Goal: Transaction & Acquisition: Purchase product/service

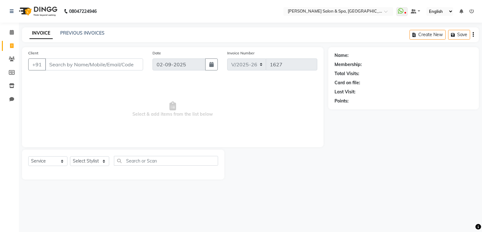
select select "67"
select select "service"
click at [134, 62] on input "Client" at bounding box center [94, 64] width 98 height 12
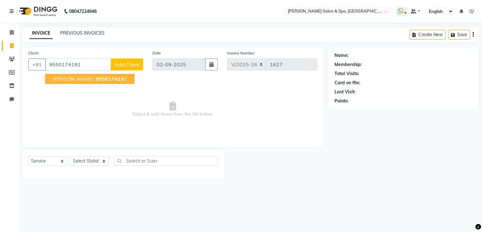
type input "9550174192"
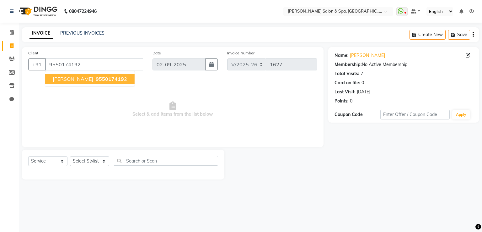
click at [102, 79] on button "[PERSON_NAME] 955017419 2" at bounding box center [89, 79] width 89 height 10
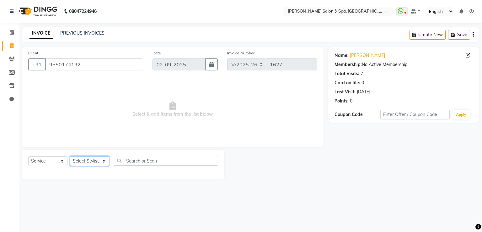
click at [95, 161] on select "Select Stylist [PERSON_NAME] Receptionist [PERSON_NAME] [PERSON_NAME]" at bounding box center [89, 161] width 39 height 10
select select "2479"
click at [70, 156] on select "Select Stylist [PERSON_NAME] Receptionist [PERSON_NAME] [PERSON_NAME]" at bounding box center [89, 161] width 39 height 10
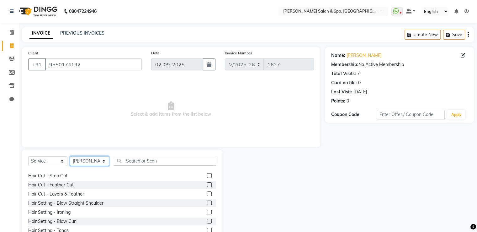
scroll to position [636, 0]
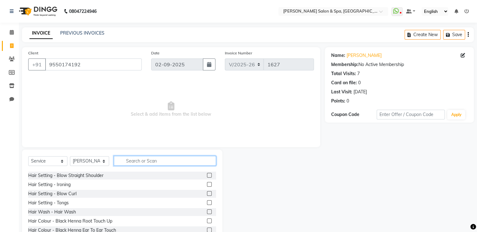
click at [181, 161] on input "text" at bounding box center [165, 161] width 102 height 10
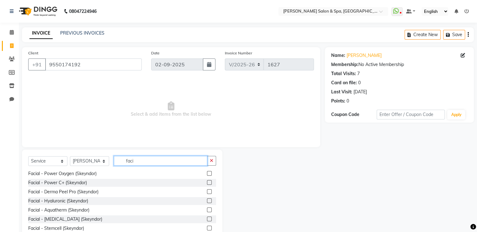
scroll to position [165, 0]
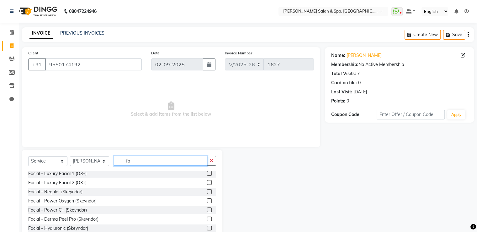
type input "f"
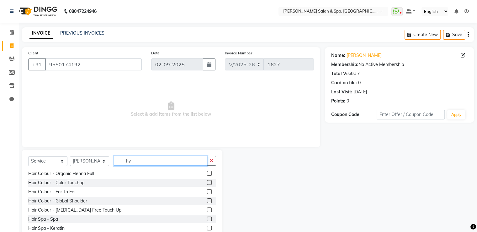
scroll to position [0, 0]
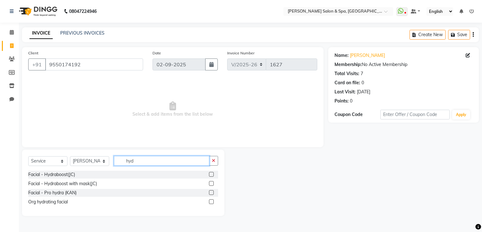
type input "hyd"
click at [212, 192] on label at bounding box center [211, 192] width 5 height 5
click at [212, 192] on input "checkbox" at bounding box center [211, 192] width 4 height 4
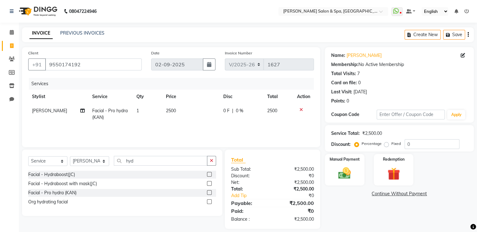
click at [208, 192] on label at bounding box center [209, 192] width 5 height 5
click at [208, 192] on input "checkbox" at bounding box center [209, 192] width 4 height 4
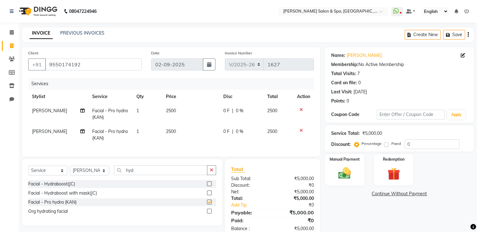
checkbox input "false"
click at [301, 130] on icon at bounding box center [301, 130] width 3 height 4
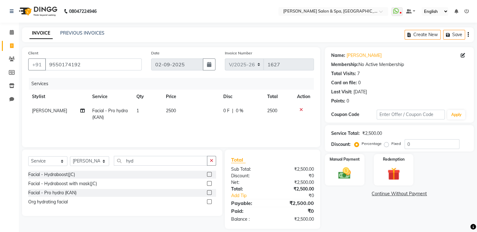
click at [274, 110] on span "2500" at bounding box center [272, 111] width 10 height 6
select select "2479"
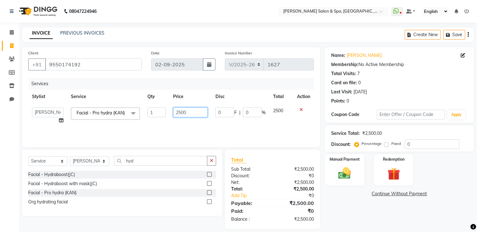
click at [188, 113] on input "2500" at bounding box center [190, 112] width 35 height 10
type input "2"
type input "5000"
click at [190, 115] on input "5000" at bounding box center [190, 112] width 35 height 10
drag, startPoint x: 190, startPoint y: 113, endPoint x: 264, endPoint y: 115, distance: 73.4
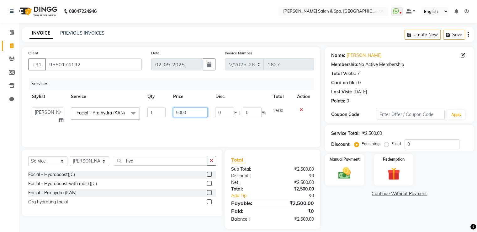
click at [264, 115] on tr "Manasa Ravali Receptionist [PERSON_NAME] saif [PERSON_NAME] J Zeenath Facial - …" at bounding box center [171, 116] width 286 height 24
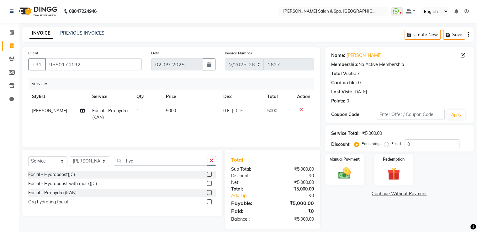
click at [284, 110] on td "5000" at bounding box center [279, 114] width 30 height 21
select select "2479"
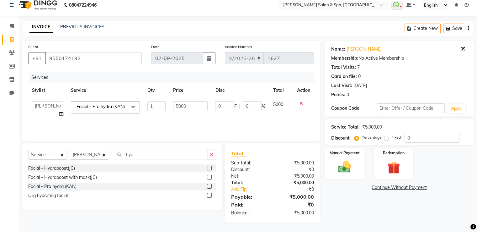
scroll to position [6, 0]
click at [140, 153] on input "hyd" at bounding box center [161, 154] width 94 height 10
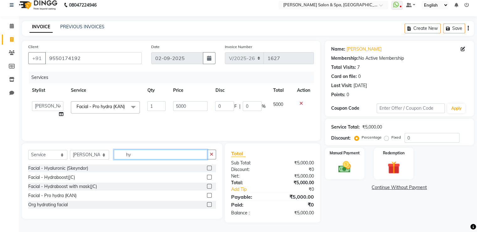
type input "h"
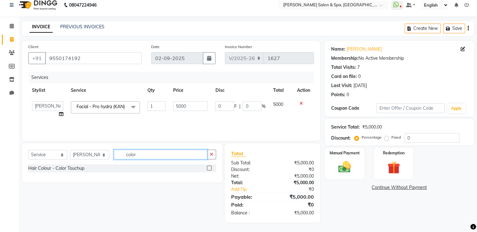
type input "color"
click at [208, 167] on label at bounding box center [209, 167] width 5 height 5
click at [208, 167] on input "checkbox" at bounding box center [209, 168] width 4 height 4
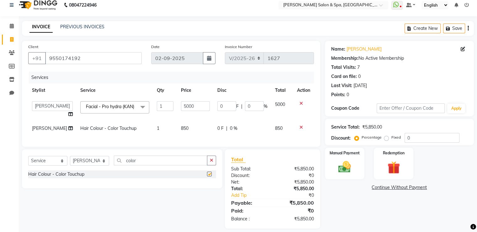
checkbox input "false"
click at [181, 131] on span "850" at bounding box center [185, 128] width 8 height 6
select select "2479"
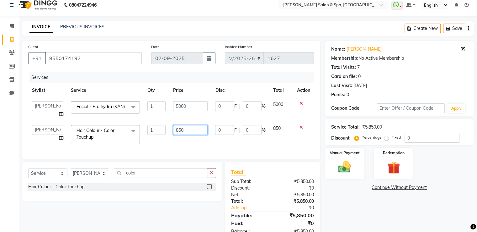
click at [186, 133] on input "850" at bounding box center [190, 130] width 35 height 10
type input "8"
type input "1000"
click at [200, 131] on input "1000" at bounding box center [190, 130] width 35 height 10
click at [202, 131] on input "1000" at bounding box center [190, 130] width 35 height 10
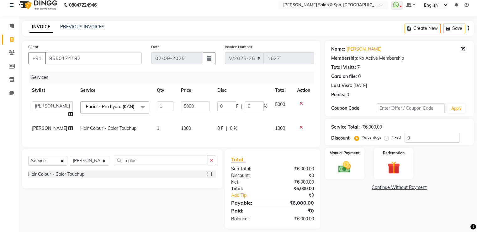
click at [217, 140] on div "Services Stylist Service Qty Price Disc Total Action Manasa Ravali Receptionist…" at bounding box center [171, 106] width 286 height 69
click at [138, 165] on input "color" at bounding box center [161, 160] width 94 height 10
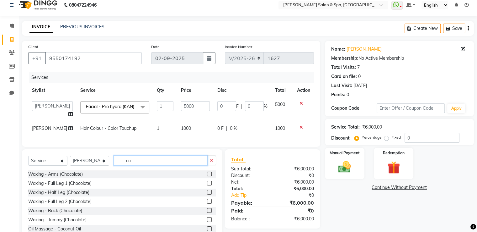
type input "c"
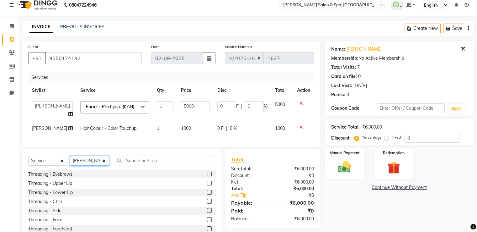
click at [103, 165] on select "Select Stylist [PERSON_NAME] Receptionist [PERSON_NAME] [PERSON_NAME]" at bounding box center [89, 161] width 39 height 10
select select "2482"
click at [70, 163] on select "Select Stylist [PERSON_NAME] Receptionist [PERSON_NAME] [PERSON_NAME]" at bounding box center [89, 161] width 39 height 10
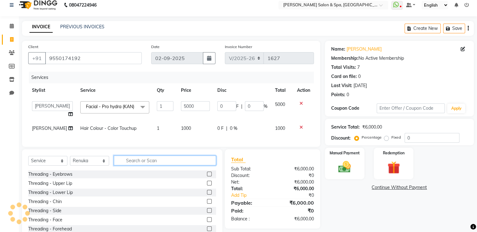
click at [135, 165] on input "text" at bounding box center [165, 160] width 102 height 10
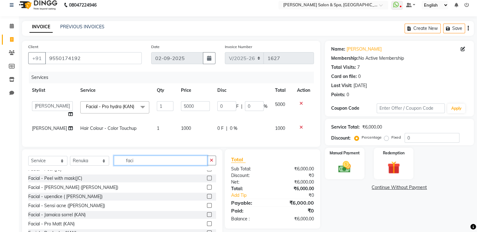
scroll to position [392, 0]
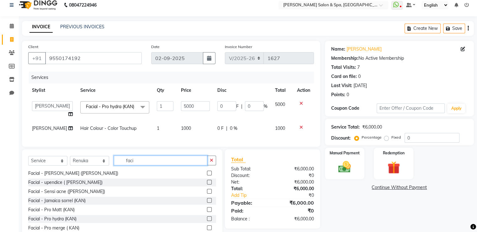
type input "faci"
click at [207, 221] on label at bounding box center [209, 218] width 5 height 5
click at [207, 221] on input "checkbox" at bounding box center [209, 219] width 4 height 4
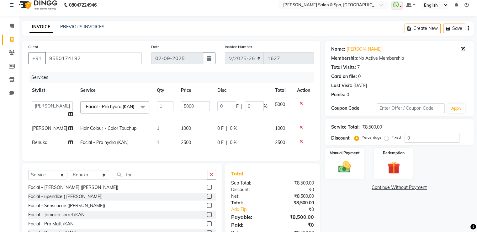
checkbox input "false"
click at [181, 145] on span "2500" at bounding box center [186, 142] width 10 height 6
select select "2482"
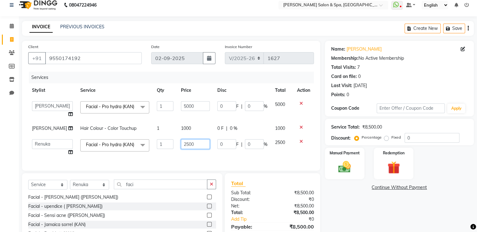
click at [193, 146] on input "2500" at bounding box center [195, 144] width 29 height 10
type input "2"
type input "5000"
click at [203, 147] on input "5000" at bounding box center [195, 144] width 29 height 10
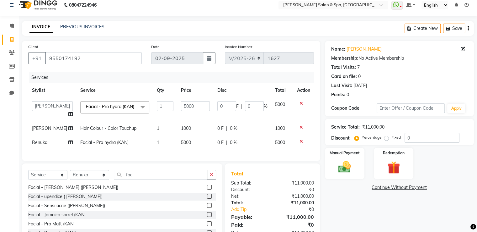
click at [204, 154] on div "Services Stylist Service Qty Price Disc Total Action Manasa Ravali Receptionist…" at bounding box center [171, 113] width 286 height 83
click at [142, 179] on input "faci" at bounding box center [161, 174] width 94 height 10
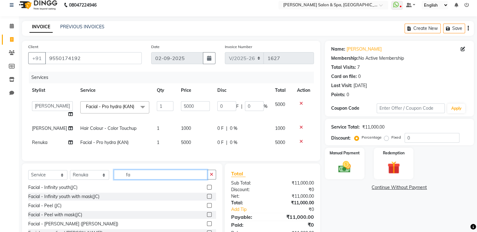
type input "f"
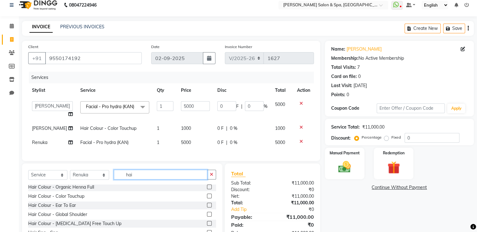
scroll to position [174, 0]
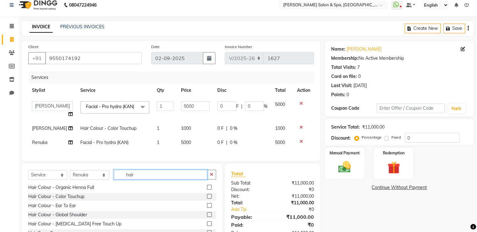
click at [142, 179] on input "hair" at bounding box center [161, 174] width 94 height 10
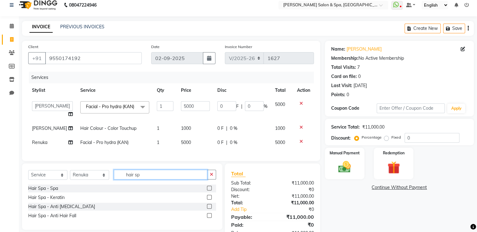
scroll to position [0, 0]
type input "hair spa"
click at [209, 190] on label at bounding box center [209, 187] width 5 height 5
click at [209, 190] on input "checkbox" at bounding box center [209, 188] width 4 height 4
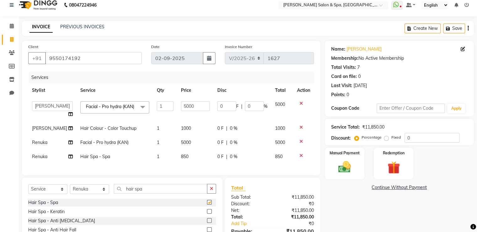
checkbox input "false"
click at [185, 157] on td "850" at bounding box center [195, 156] width 36 height 14
select select "2482"
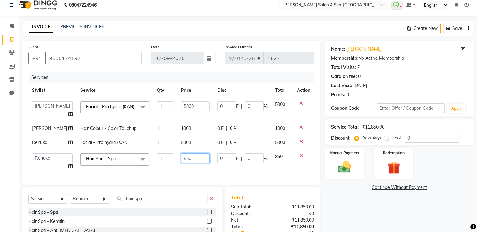
click at [187, 160] on input "850" at bounding box center [195, 158] width 29 height 10
type input "8"
type input "1500"
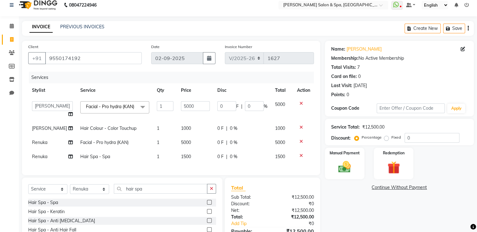
click at [198, 169] on div "Services Stylist Service Qty Price Disc Total Action Manasa Ravali Receptionist…" at bounding box center [171, 120] width 286 height 97
click at [90, 194] on select "Select Stylist [PERSON_NAME] Receptionist [PERSON_NAME] [PERSON_NAME]" at bounding box center [89, 189] width 39 height 10
click at [103, 194] on select "Select Stylist [PERSON_NAME] Receptionist [PERSON_NAME] [PERSON_NAME]" at bounding box center [89, 189] width 39 height 10
click at [115, 110] on span "Facial - Pro hydra (KAN) x" at bounding box center [111, 106] width 54 height 7
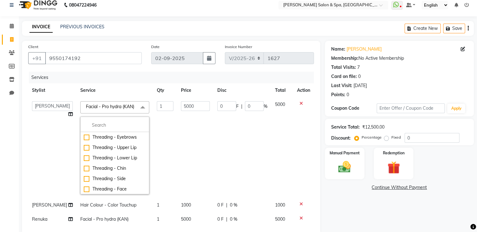
click at [156, 126] on td "1" at bounding box center [165, 147] width 24 height 100
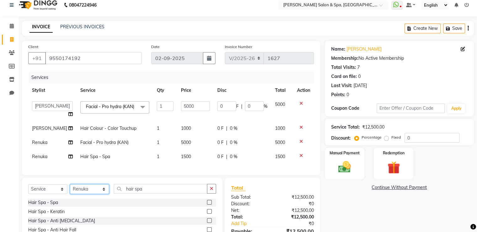
click at [92, 194] on select "Select Stylist [PERSON_NAME] Receptionist [PERSON_NAME] [PERSON_NAME]" at bounding box center [89, 189] width 39 height 10
select select "15618"
click at [70, 191] on select "Select Stylist [PERSON_NAME] Receptionist [PERSON_NAME] [PERSON_NAME]" at bounding box center [89, 189] width 39 height 10
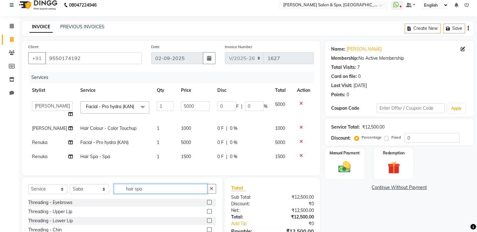
click at [151, 193] on input "hair spa" at bounding box center [161, 189] width 94 height 10
type input "h"
type input "pedi"
click at [207, 213] on label at bounding box center [209, 211] width 5 height 5
click at [207, 213] on input "checkbox" at bounding box center [209, 211] width 4 height 4
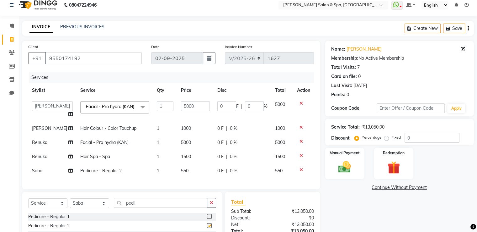
checkbox input "false"
click at [207, 218] on label at bounding box center [209, 216] width 5 height 5
click at [207, 218] on input "checkbox" at bounding box center [209, 216] width 4 height 4
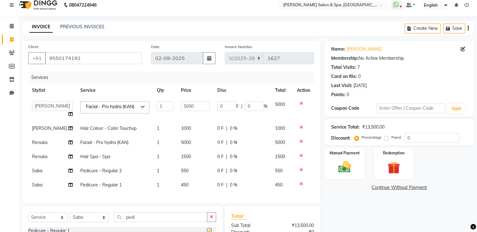
checkbox input "false"
click at [151, 222] on input "pedi" at bounding box center [161, 217] width 94 height 10
type input "p"
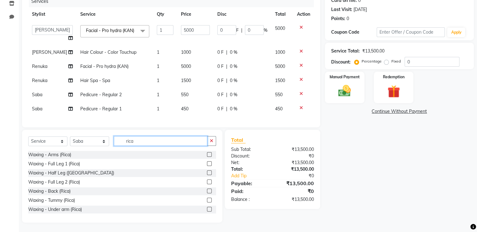
type input "rica"
click at [207, 154] on label at bounding box center [209, 154] width 5 height 5
click at [207, 154] on input "checkbox" at bounding box center [209, 155] width 4 height 4
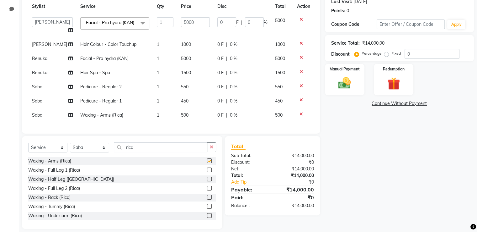
checkbox input "false"
click at [207, 217] on label at bounding box center [209, 215] width 5 height 5
click at [207, 217] on input "checkbox" at bounding box center [209, 215] width 4 height 4
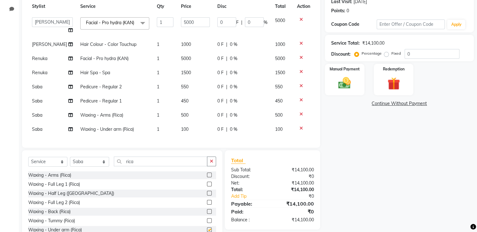
checkbox input "false"
click at [137, 164] on input "rica" at bounding box center [161, 161] width 94 height 10
type input "r"
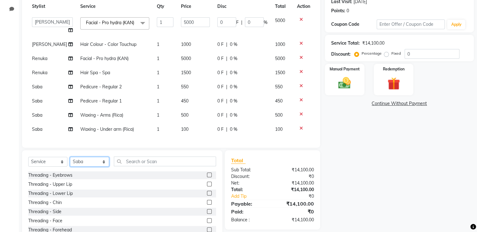
click at [104, 164] on select "Select Stylist [PERSON_NAME] Receptionist [PERSON_NAME] [PERSON_NAME]" at bounding box center [89, 162] width 39 height 10
select select "20459"
click at [70, 160] on select "Select Stylist [PERSON_NAME] Receptionist [PERSON_NAME] [PERSON_NAME]" at bounding box center [89, 162] width 39 height 10
click at [134, 165] on input "text" at bounding box center [165, 161] width 102 height 10
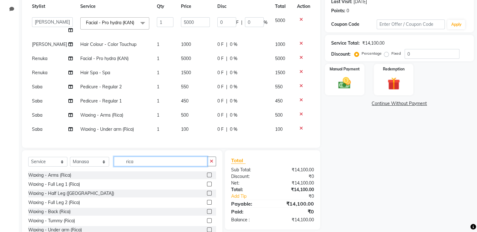
type input "rica"
click at [207, 177] on label at bounding box center [209, 174] width 5 height 5
click at [207, 177] on input "checkbox" at bounding box center [209, 175] width 4 height 4
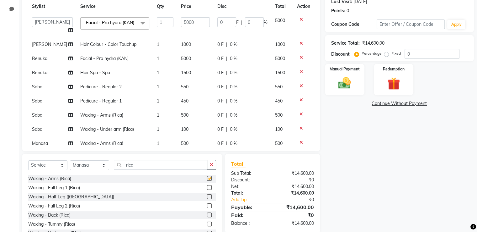
checkbox input "false"
click at [207, 230] on label at bounding box center [209, 231] width 5 height 5
click at [207, 230] on input "checkbox" at bounding box center [209, 232] width 4 height 4
checkbox input "false"
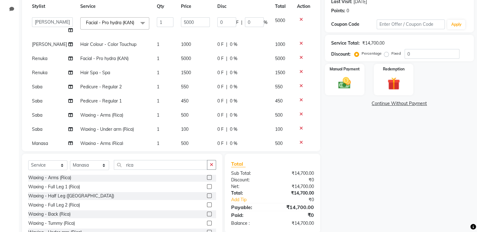
click at [207, 176] on label at bounding box center [209, 177] width 5 height 5
click at [207, 176] on input "checkbox" at bounding box center [209, 177] width 4 height 4
checkbox input "false"
click at [300, 130] on icon at bounding box center [301, 128] width 3 height 4
click at [300, 102] on icon at bounding box center [301, 100] width 3 height 4
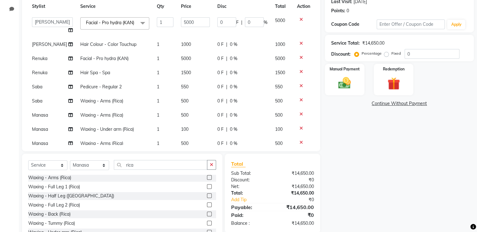
click at [300, 101] on icon at bounding box center [301, 100] width 3 height 4
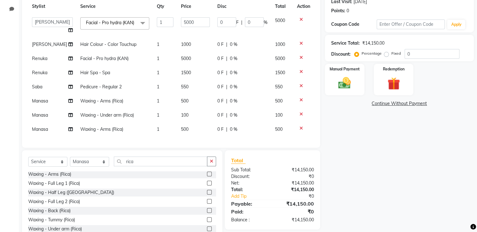
click at [282, 89] on td "550" at bounding box center [282, 87] width 22 height 14
select select "15618"
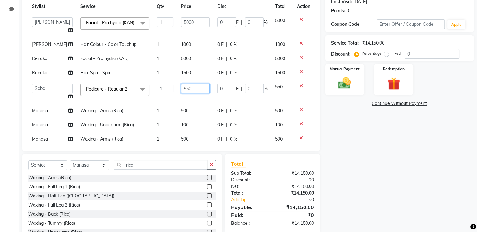
click at [185, 92] on input "550" at bounding box center [195, 88] width 29 height 10
type input "5"
type input "800"
click at [196, 89] on input "800" at bounding box center [195, 88] width 29 height 10
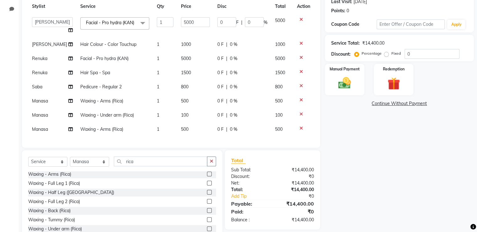
click at [196, 103] on tbody "Manasa Ravali Receptionist [PERSON_NAME] saif [PERSON_NAME] J Zeenath Facial - …" at bounding box center [171, 74] width 286 height 123
click at [137, 28] on span at bounding box center [143, 23] width 13 height 12
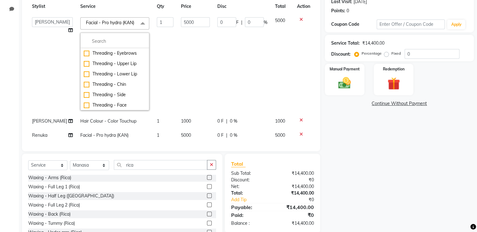
click at [137, 22] on span at bounding box center [143, 23] width 13 height 12
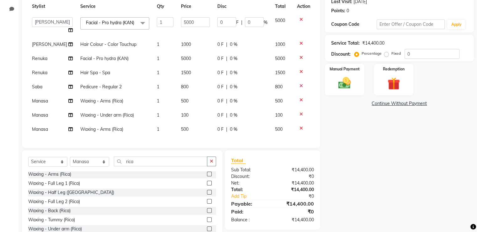
click at [157, 132] on span "1" at bounding box center [158, 129] width 3 height 6
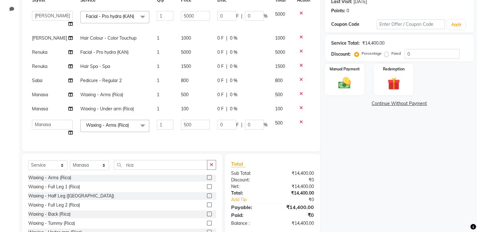
scroll to position [114, 0]
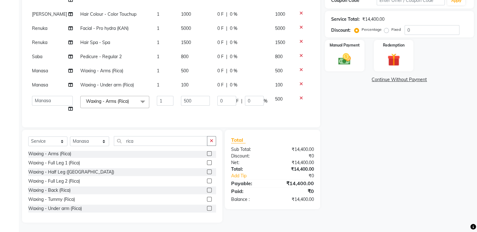
click at [207, 208] on label at bounding box center [209, 208] width 5 height 5
click at [207, 208] on input "checkbox" at bounding box center [209, 208] width 4 height 4
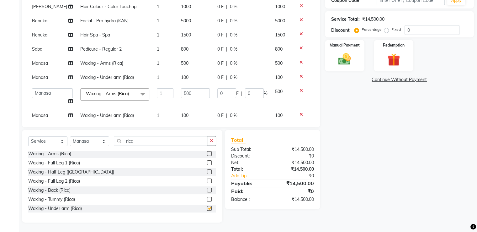
checkbox input "false"
click at [190, 104] on td "500" at bounding box center [195, 96] width 36 height 24
click at [182, 9] on span "1000" at bounding box center [186, 7] width 10 height 6
select select "2479"
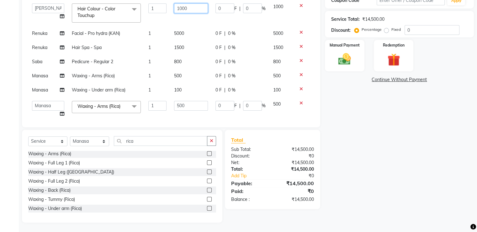
click at [188, 11] on input "1000" at bounding box center [191, 8] width 34 height 10
type input "1"
type input "1500"
click at [187, 24] on tbody "Manasa Ravali Receptionist [PERSON_NAME] saif [PERSON_NAME] J Zeenath Facial - …" at bounding box center [171, 55] width 286 height 159
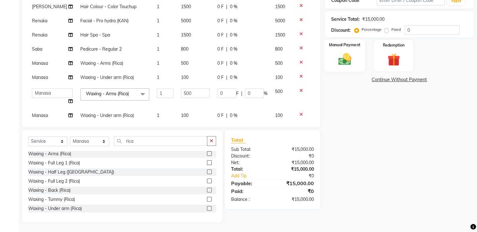
click at [343, 54] on img at bounding box center [344, 59] width 21 height 15
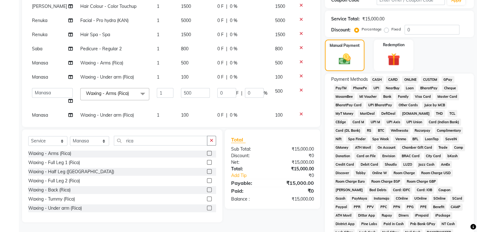
click at [377, 78] on span "CASH" at bounding box center [377, 79] width 13 height 7
drag, startPoint x: 457, startPoint y: 63, endPoint x: 471, endPoint y: 75, distance: 17.8
click at [471, 75] on div "Name: [PERSON_NAME] Membership: No Active Membership Total Visits: 7 Card on fi…" at bounding box center [402, 118] width 154 height 370
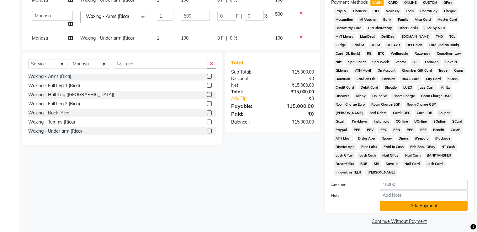
click at [421, 201] on button "Add Payment" at bounding box center [424, 206] width 88 height 10
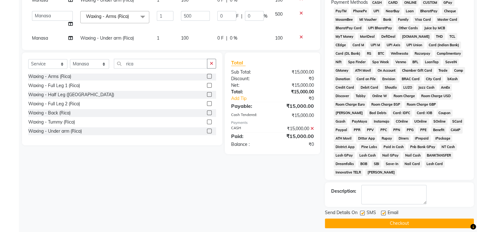
click at [419, 218] on button "Checkout" at bounding box center [399, 223] width 149 height 10
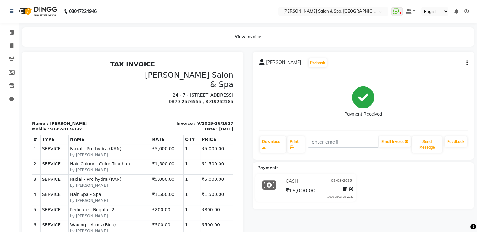
select select "service"
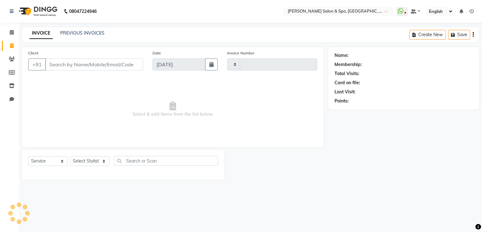
type input "1628"
select select "67"
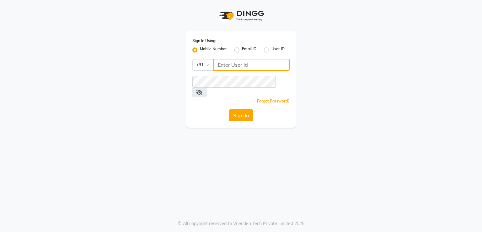
type input "9849297161"
click at [238, 109] on button "Sign In" at bounding box center [241, 115] width 24 height 12
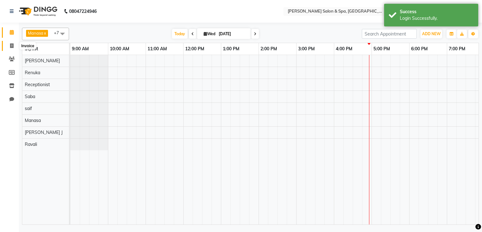
click at [11, 46] on icon at bounding box center [11, 45] width 3 height 5
select select "67"
select select "service"
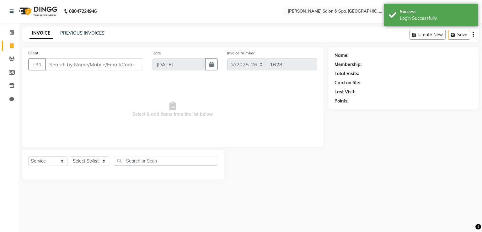
click at [55, 63] on input "Client" at bounding box center [94, 64] width 98 height 12
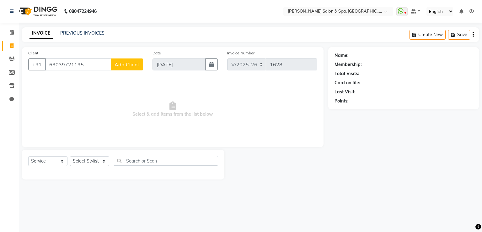
type input "63039721195"
click at [130, 66] on span "Add Client" at bounding box center [127, 64] width 25 height 6
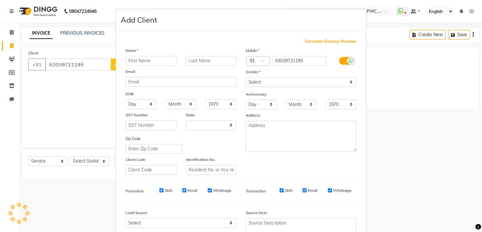
select select "36"
type input "sushmitha"
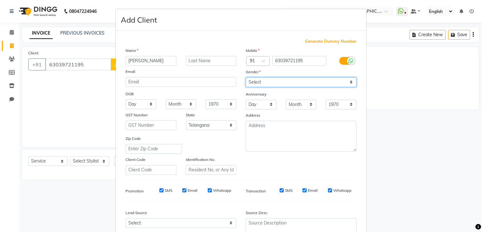
click at [257, 83] on select "Select Male Female Other Prefer Not To Say" at bounding box center [301, 82] width 111 height 10
select select "female"
click at [246, 78] on select "Select Male Female Other Prefer Not To Say" at bounding box center [301, 82] width 111 height 10
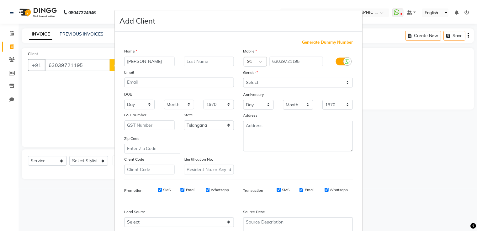
scroll to position [61, 0]
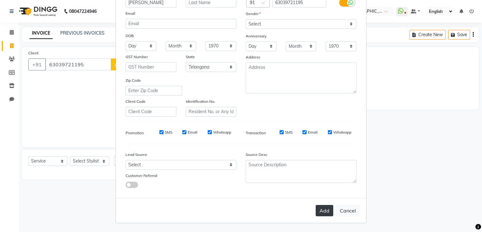
click at [324, 209] on button "Add" at bounding box center [325, 210] width 18 height 11
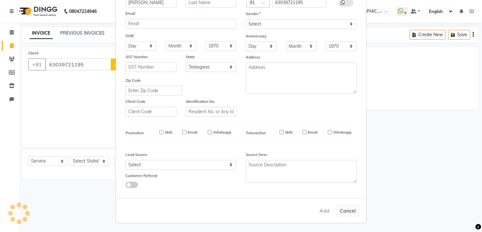
select select
select select "null"
select select
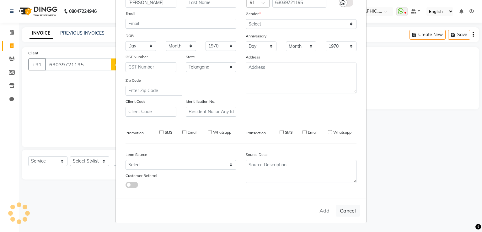
select select
checkbox input "false"
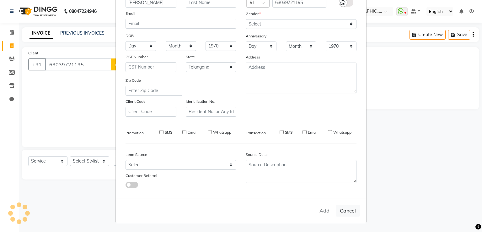
checkbox input "false"
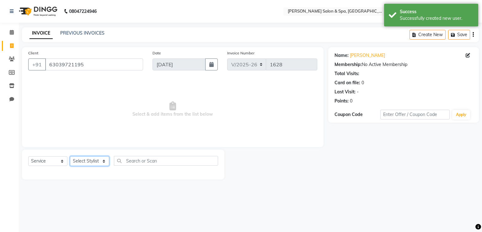
click at [88, 159] on select "Select Stylist [PERSON_NAME] Receptionist [PERSON_NAME] [PERSON_NAME]" at bounding box center [89, 161] width 39 height 10
select select "20459"
click at [70, 156] on select "Select Stylist [PERSON_NAME] Receptionist [PERSON_NAME] [PERSON_NAME]" at bounding box center [89, 161] width 39 height 10
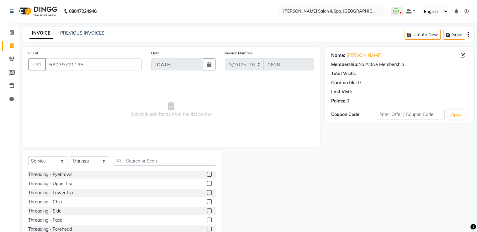
click at [207, 174] on label at bounding box center [209, 174] width 5 height 5
click at [207, 174] on input "checkbox" at bounding box center [209, 174] width 4 height 4
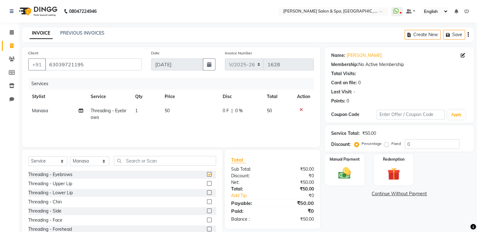
checkbox input "false"
click at [207, 183] on label at bounding box center [209, 183] width 5 height 5
click at [207, 183] on input "checkbox" at bounding box center [209, 183] width 4 height 4
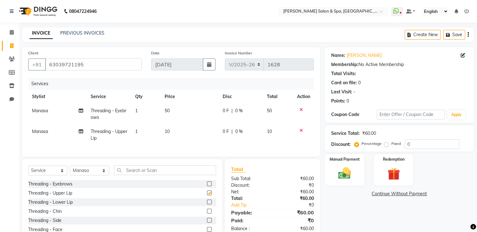
checkbox input "false"
click at [342, 172] on img at bounding box center [344, 173] width 21 height 15
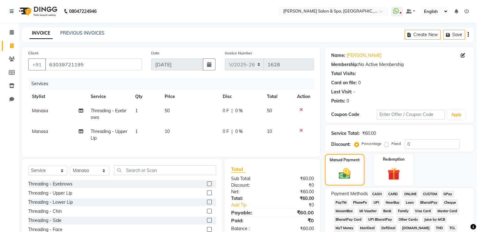
click at [448, 193] on span "GPay" at bounding box center [448, 193] width 13 height 7
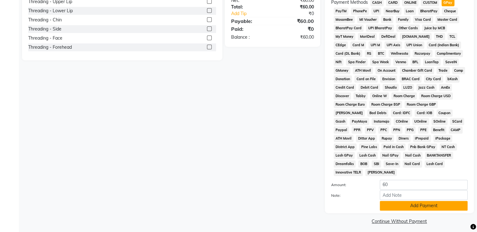
click at [446, 201] on button "Add Payment" at bounding box center [424, 206] width 88 height 10
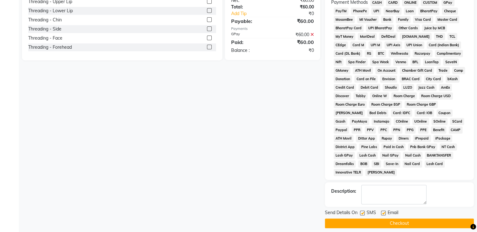
click at [437, 218] on button "Checkout" at bounding box center [399, 223] width 149 height 10
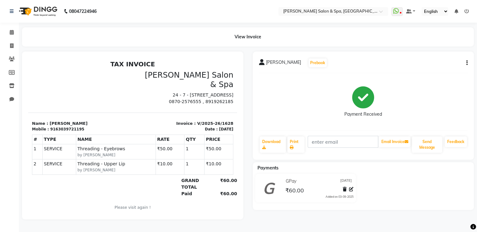
select select "service"
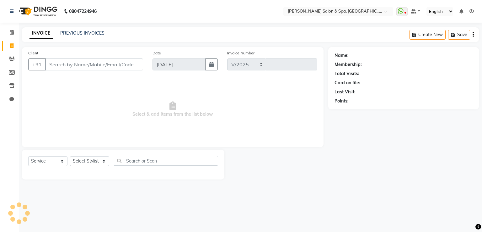
select select "67"
type input "1629"
click at [65, 63] on input "Client" at bounding box center [94, 64] width 98 height 12
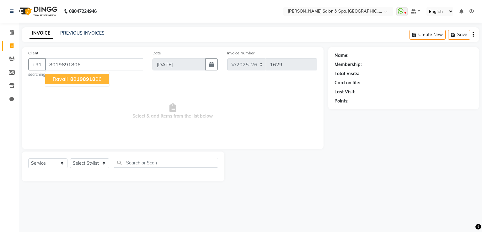
type input "8019891806"
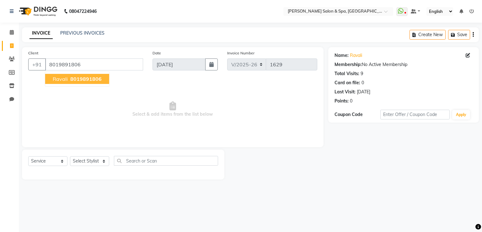
click at [72, 77] on span "8019891806" at bounding box center [85, 79] width 31 height 6
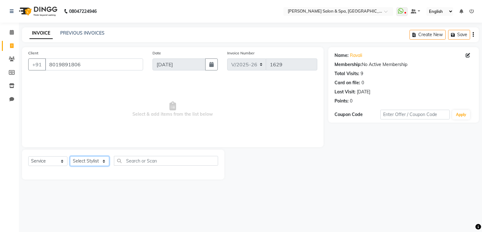
click at [92, 160] on select "Select Stylist [PERSON_NAME] Receptionist [PERSON_NAME] [PERSON_NAME]" at bounding box center [89, 161] width 39 height 10
select select "15618"
click at [70, 156] on select "Select Stylist [PERSON_NAME] Receptionist [PERSON_NAME] [PERSON_NAME]" at bounding box center [89, 161] width 39 height 10
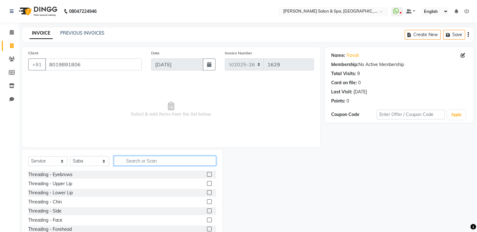
click at [143, 162] on input "text" at bounding box center [165, 161] width 102 height 10
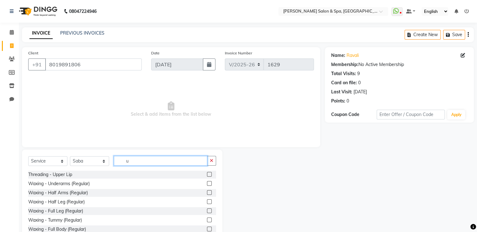
click at [143, 162] on input "u" at bounding box center [161, 161] width 94 height 10
type input "u cut"
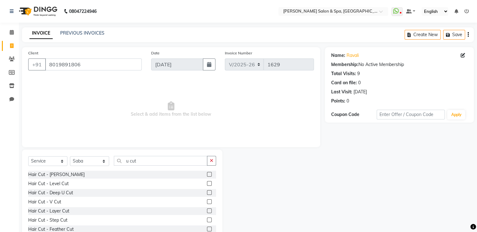
click at [207, 192] on label at bounding box center [209, 192] width 5 height 5
click at [207, 192] on input "checkbox" at bounding box center [209, 192] width 4 height 4
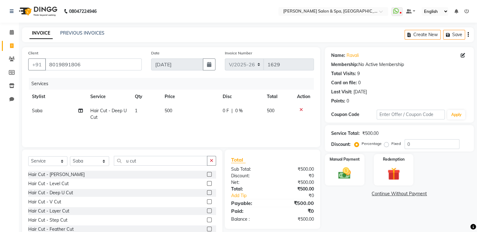
click at [207, 192] on label at bounding box center [209, 192] width 5 height 5
click at [207, 192] on input "checkbox" at bounding box center [209, 192] width 4 height 4
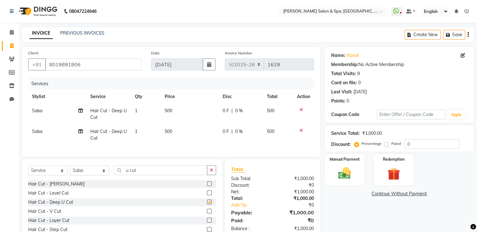
checkbox input "false"
click at [301, 130] on icon at bounding box center [301, 130] width 3 height 4
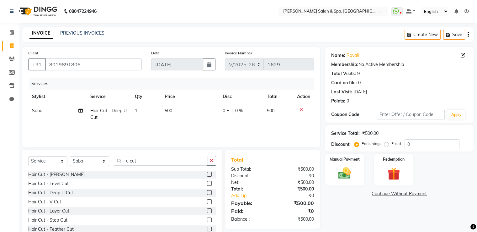
click at [172, 110] on span "500" at bounding box center [169, 111] width 8 height 6
select select "15618"
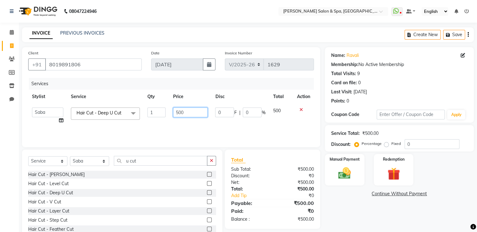
click at [186, 112] on input "500" at bounding box center [190, 112] width 35 height 10
type input "5"
type input "550"
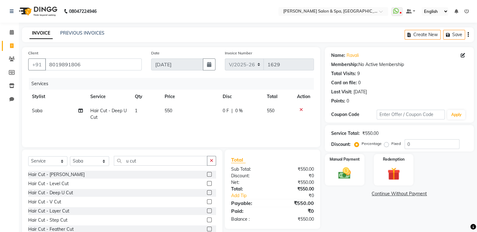
click at [191, 119] on td "550" at bounding box center [190, 114] width 58 height 21
select select "15618"
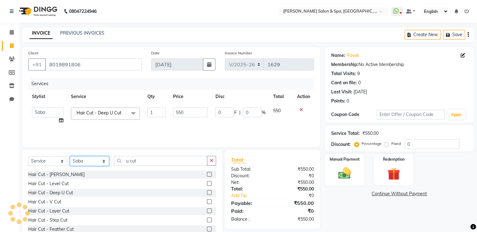
click at [103, 161] on select "Select Stylist [PERSON_NAME] Receptionist [PERSON_NAME] [PERSON_NAME]" at bounding box center [89, 161] width 39 height 10
select select "20459"
click at [70, 156] on select "Select Stylist [PERSON_NAME] Receptionist [PERSON_NAME] [PERSON_NAME]" at bounding box center [89, 161] width 39 height 10
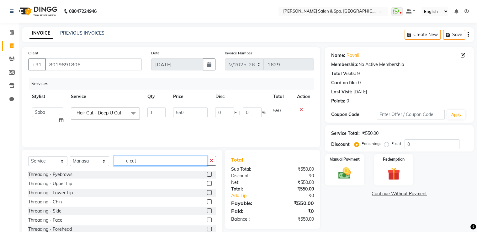
click at [142, 161] on input "u cut" at bounding box center [161, 161] width 94 height 10
type input "u"
click at [207, 174] on label at bounding box center [209, 174] width 5 height 5
click at [207, 174] on input "checkbox" at bounding box center [209, 174] width 4 height 4
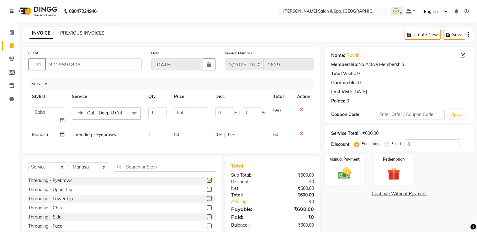
checkbox input "false"
click at [337, 162] on div "Manual Payment" at bounding box center [344, 169] width 41 height 32
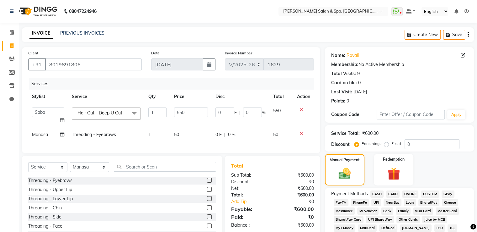
click at [448, 192] on span "GPay" at bounding box center [448, 193] width 13 height 7
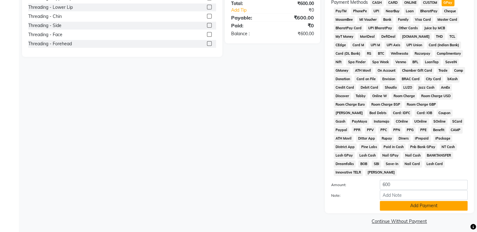
click at [442, 201] on button "Add Payment" at bounding box center [424, 206] width 88 height 10
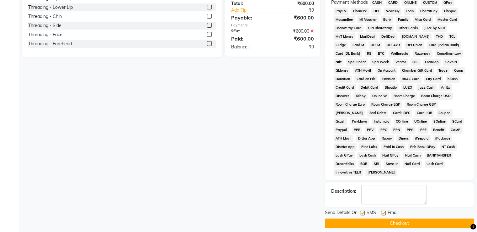
click at [439, 218] on button "Checkout" at bounding box center [399, 223] width 149 height 10
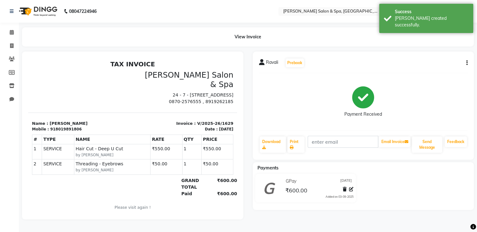
select select "67"
select select "service"
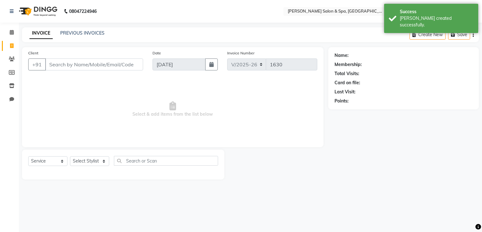
click at [73, 62] on input "Client" at bounding box center [94, 64] width 98 height 12
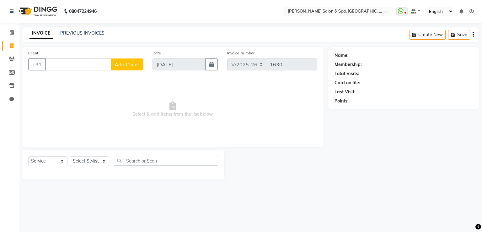
click at [64, 60] on input "Client" at bounding box center [78, 64] width 66 height 12
